Goal: Find specific page/section: Find specific page/section

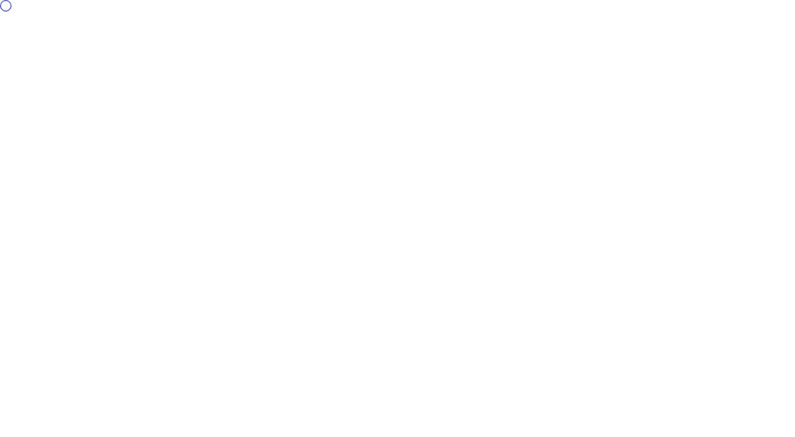
click at [762, 219] on div at bounding box center [397, 218] width 795 height 437
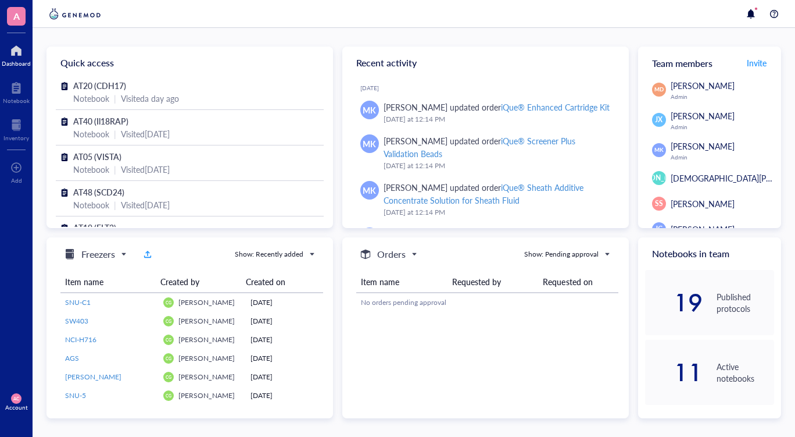
click at [631, 235] on div "Quick access AT20 (CDH17) Notebook | Visited a day ago AT40 (Il18RAP) Notebook …" at bounding box center [414, 232] width 735 height 371
click at [630, 233] on div "Quick access AT20 (CDH17) Notebook | Visited a day ago AT40 (Il18RAP) Notebook …" at bounding box center [414, 232] width 735 height 371
click at [333, 229] on div "Quick access AT20 (CDH17) Notebook | Visited a day ago AT40 (Il18RAP) Notebook …" at bounding box center [414, 232] width 735 height 371
